Goal: Transaction & Acquisition: Purchase product/service

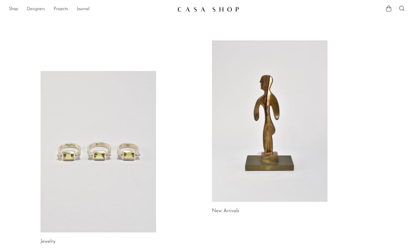
click at [243, 98] on link at bounding box center [269, 121] width 115 height 162
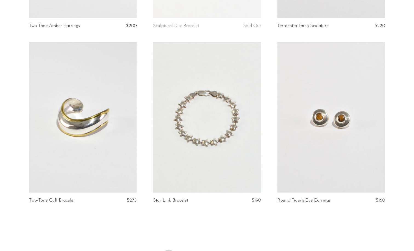
scroll to position [1984, 0]
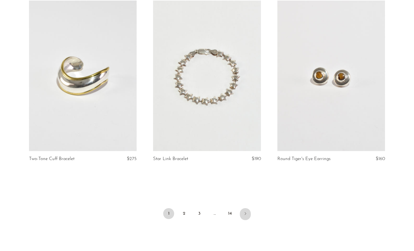
click at [246, 216] on icon "Next" at bounding box center [245, 214] width 4 height 4
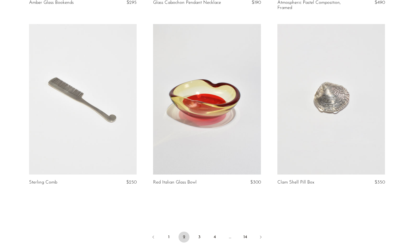
scroll to position [1996, 0]
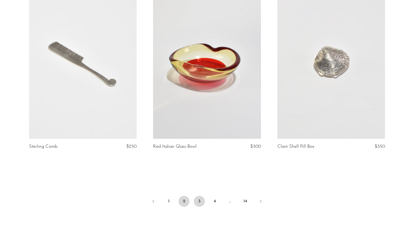
click at [199, 196] on link "3" at bounding box center [199, 201] width 11 height 11
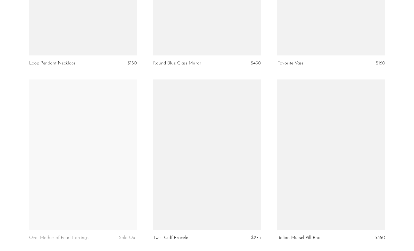
scroll to position [496, 0]
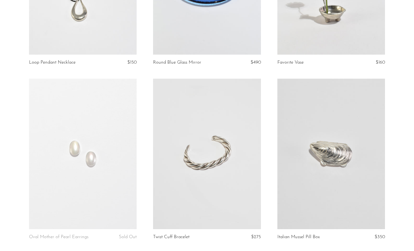
click at [310, 168] on link at bounding box center [331, 154] width 108 height 151
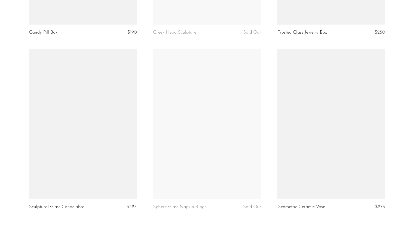
scroll to position [1979, 0]
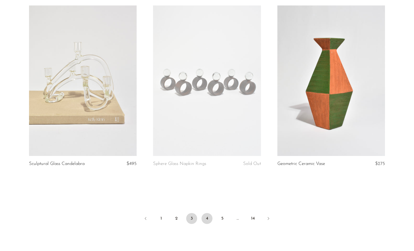
click at [204, 217] on link "4" at bounding box center [206, 218] width 11 height 11
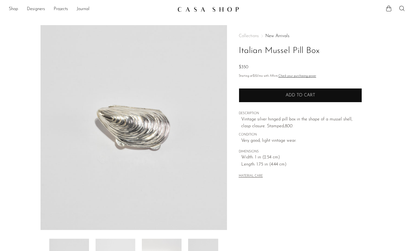
click at [305, 97] on span "Add to cart" at bounding box center [300, 95] width 30 height 4
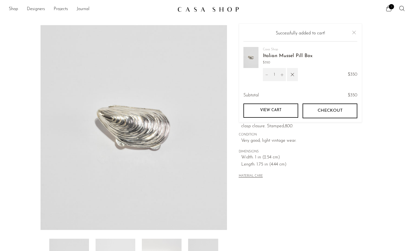
click at [354, 33] on button "Close" at bounding box center [353, 32] width 7 height 7
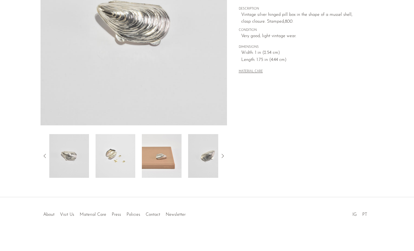
scroll to position [105, 0]
click at [152, 161] on img at bounding box center [162, 156] width 40 height 44
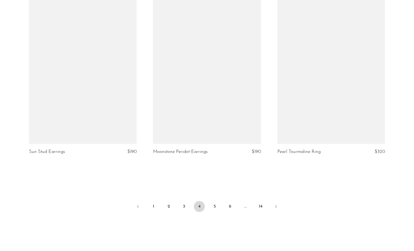
scroll to position [1995, 0]
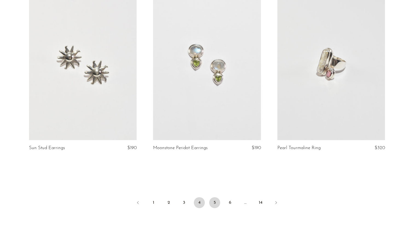
click at [216, 197] on link "5" at bounding box center [214, 202] width 11 height 11
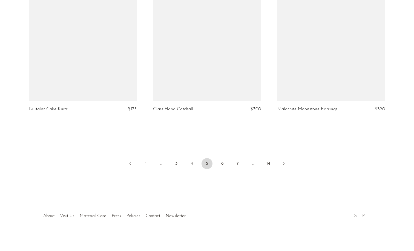
scroll to position [2028, 0]
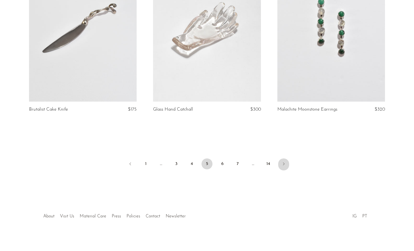
click at [281, 160] on link "Next" at bounding box center [283, 165] width 11 height 12
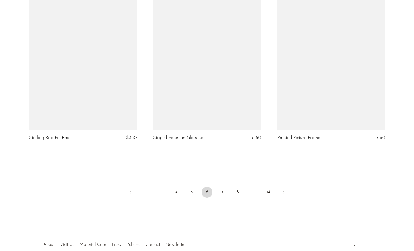
scroll to position [2000, 0]
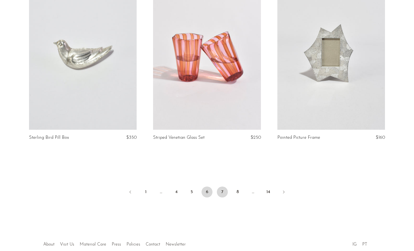
click at [222, 191] on link "7" at bounding box center [222, 192] width 11 height 11
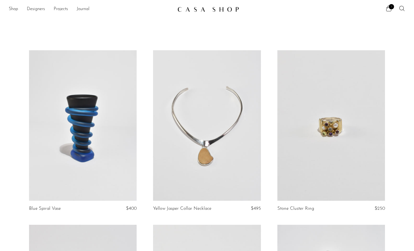
click at [266, 165] on article "Yellow Jasper Collar Necklace $495" at bounding box center [207, 137] width 124 height 175
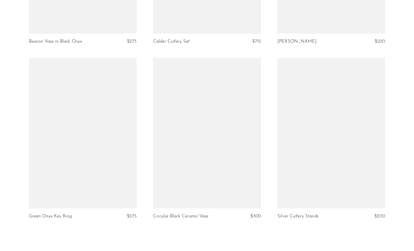
scroll to position [1968, 0]
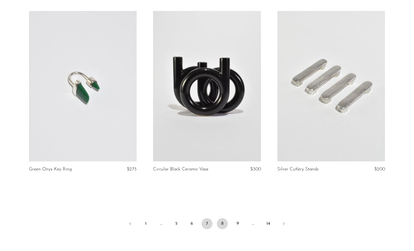
click at [220, 219] on link "8" at bounding box center [222, 224] width 11 height 11
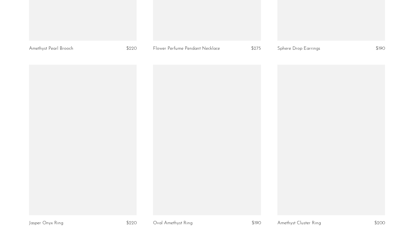
scroll to position [1959, 0]
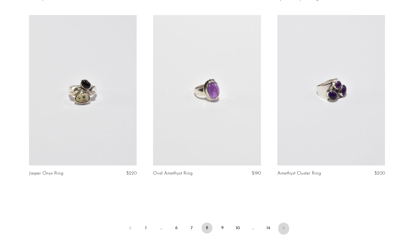
click at [283, 226] on icon "Next" at bounding box center [283, 228] width 4 height 4
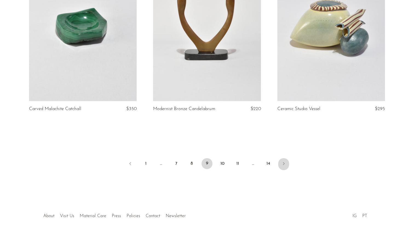
scroll to position [2023, 0]
click at [282, 164] on icon "Next" at bounding box center [283, 164] width 4 height 4
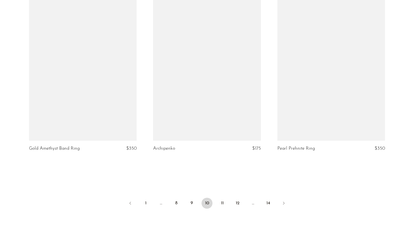
scroll to position [1992, 0]
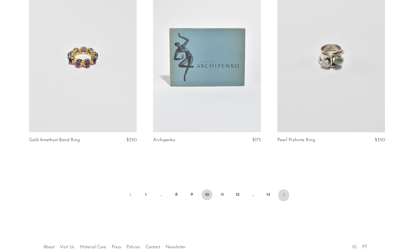
click at [282, 193] on icon "Next" at bounding box center [283, 195] width 4 height 4
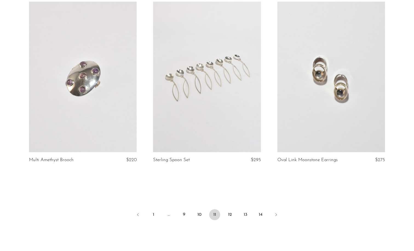
scroll to position [1974, 0]
click at [275, 212] on icon "Next" at bounding box center [276, 214] width 4 height 4
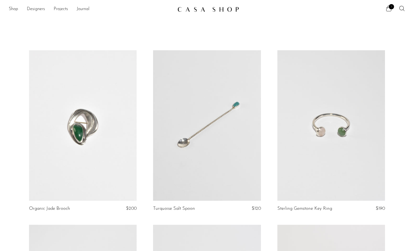
click at [391, 5] on span "1" at bounding box center [390, 6] width 5 height 5
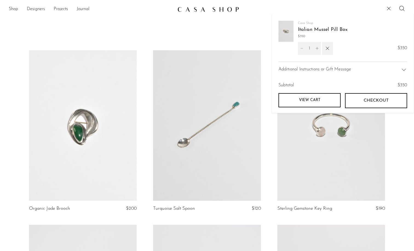
click at [368, 105] on button "Checkout" at bounding box center [376, 100] width 62 height 15
